Goal: Information Seeking & Learning: Check status

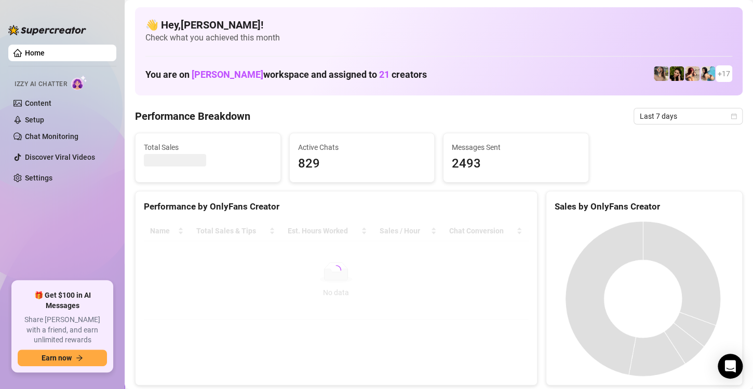
click at [64, 203] on ul "Home Izzy AI Chatter Content Setup Chat Monitoring Discover Viral Videos Settin…" at bounding box center [62, 158] width 108 height 237
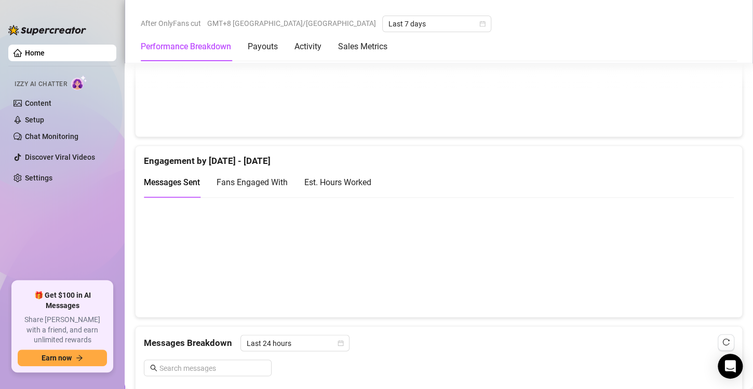
scroll to position [623, 0]
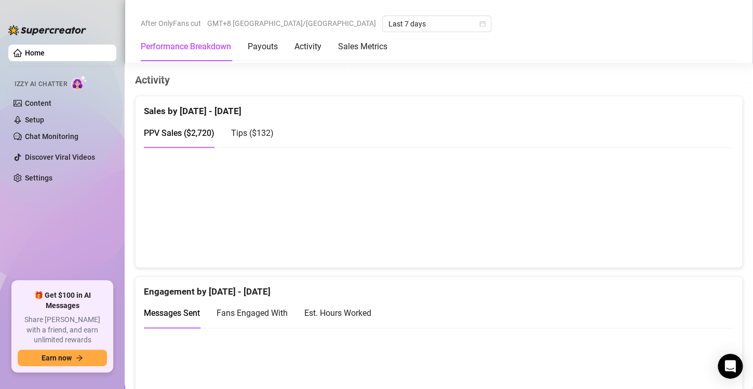
click at [242, 128] on span "Tips ( $132 )" at bounding box center [252, 133] width 43 height 10
click at [196, 131] on span "PPV Sales ( $2,720 )" at bounding box center [179, 133] width 71 height 10
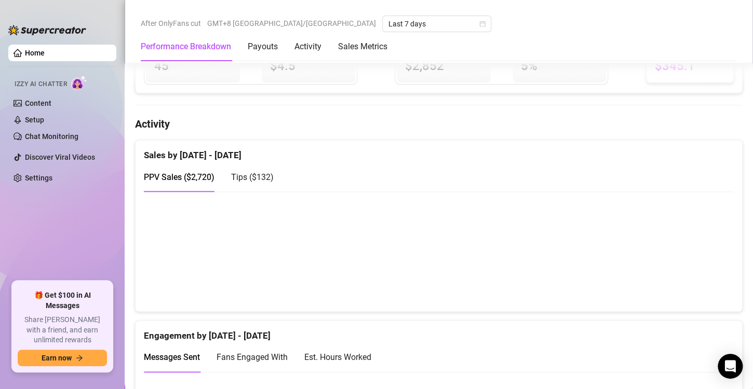
scroll to position [571, 0]
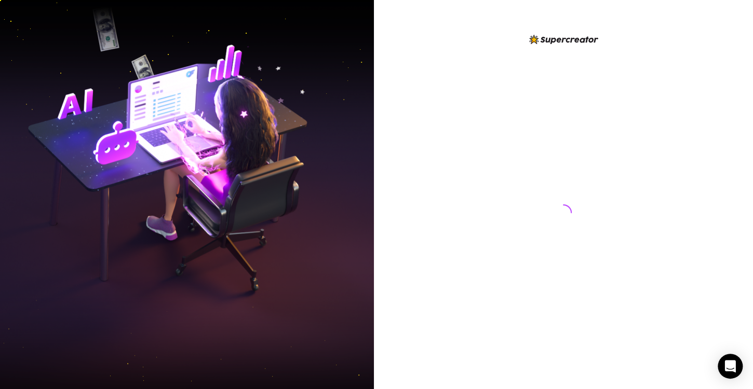
click at [22, 183] on img at bounding box center [187, 195] width 374 height 469
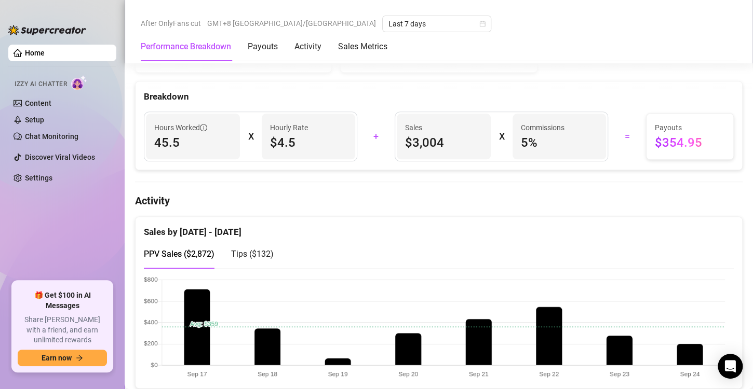
scroll to position [623, 0]
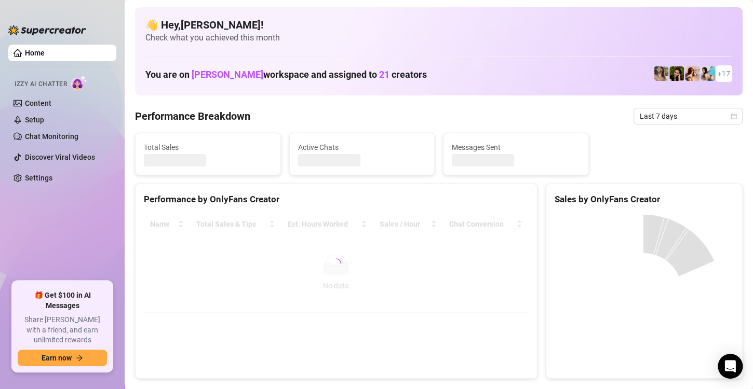
click at [105, 222] on ul "Home Izzy AI Chatter Content Setup Chat Monitoring Discover Viral Videos Settin…" at bounding box center [62, 158] width 108 height 237
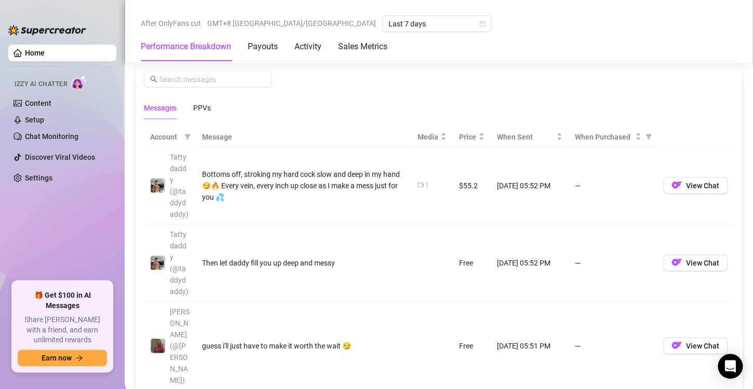
scroll to position [1038, 0]
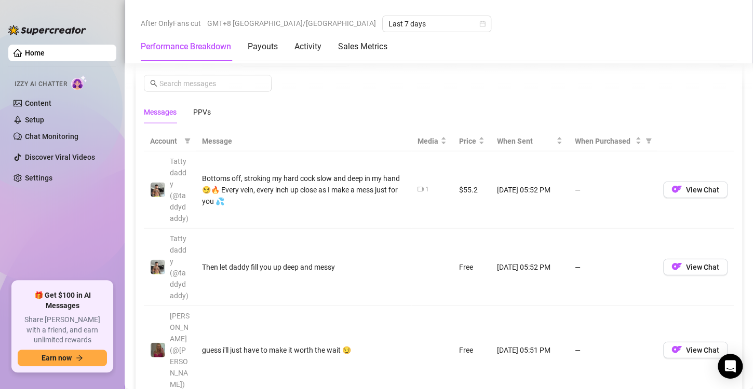
click at [216, 137] on th "Message" at bounding box center [303, 141] width 215 height 20
click at [205, 106] on div "PPVs" at bounding box center [202, 111] width 18 height 11
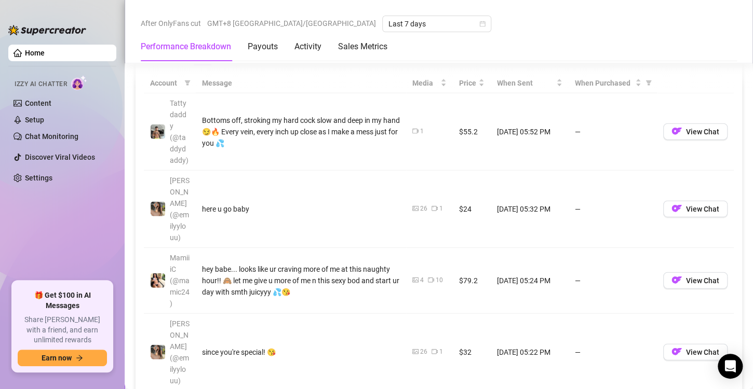
scroll to position [1402, 0]
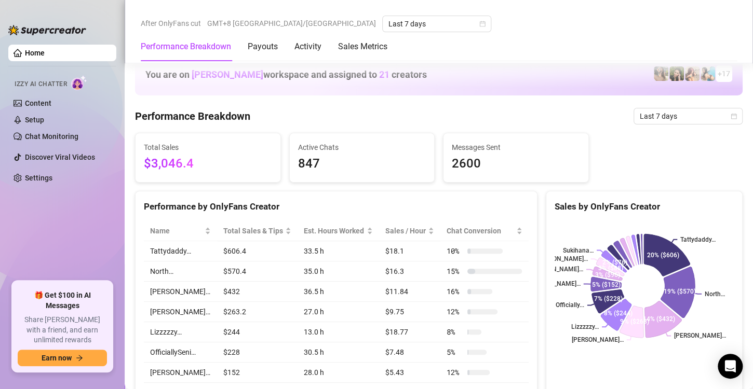
scroll to position [623, 0]
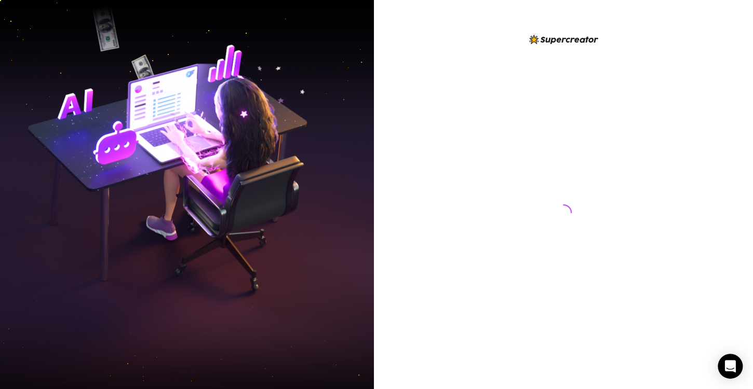
click at [121, 141] on img at bounding box center [187, 195] width 374 height 469
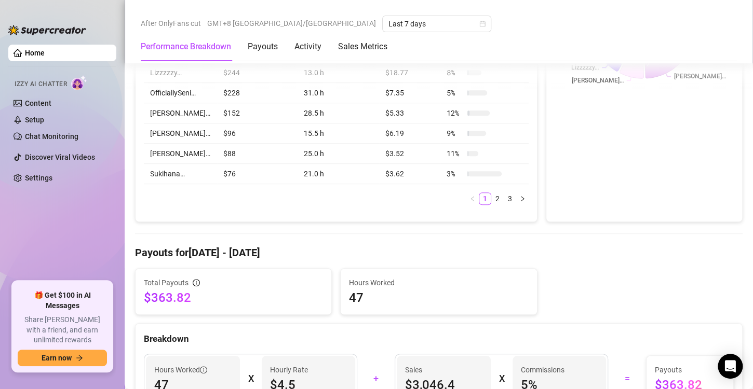
scroll to position [571, 0]
